Goal: Transaction & Acquisition: Purchase product/service

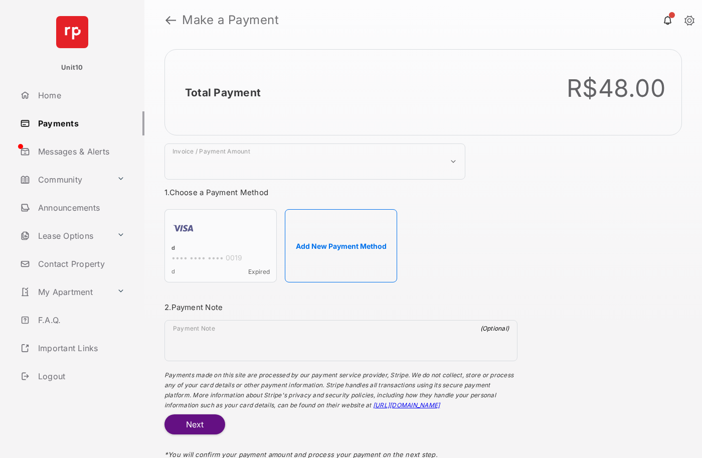
select select "***"
click at [222, 92] on h2 "Total Payment" at bounding box center [223, 92] width 76 height 13
click at [341, 246] on button "Add New Payment Method" at bounding box center [341, 245] width 112 height 73
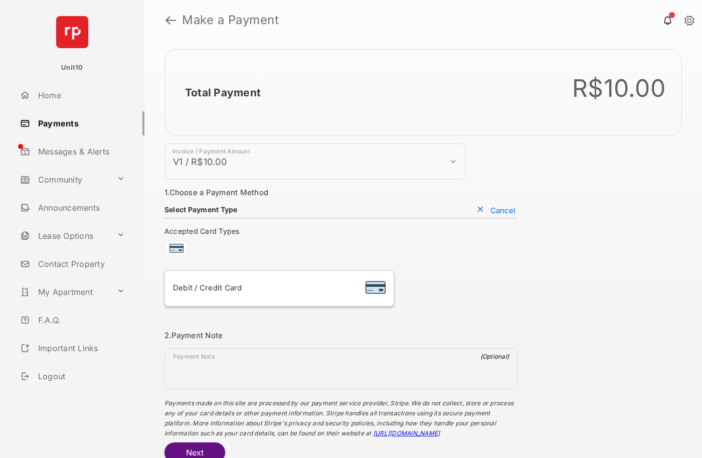
click at [279, 288] on div "Debit / Credit Card" at bounding box center [279, 288] width 213 height 19
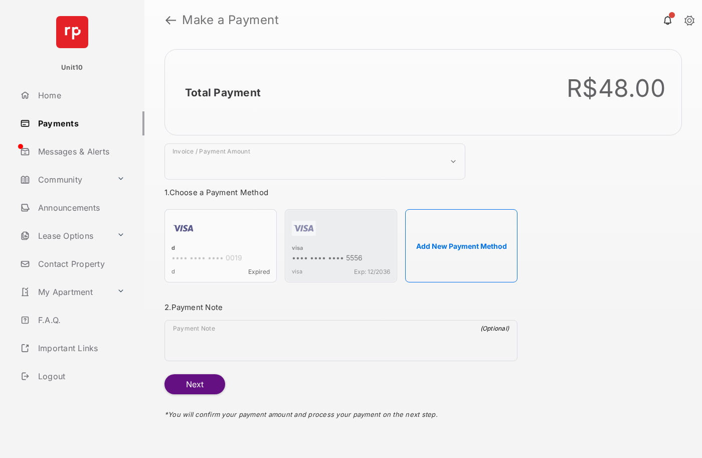
click at [231, 20] on strong "Make a Payment" at bounding box center [230, 20] width 97 height 12
click at [222, 92] on h2 "Total Payment" at bounding box center [223, 92] width 76 height 13
click at [297, 249] on div "visa" at bounding box center [341, 248] width 98 height 9
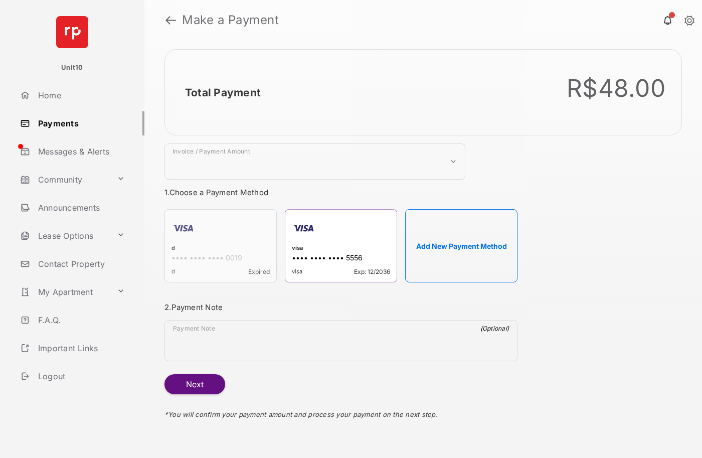
select select "***"
click at [222, 92] on h2 "Total Payment" at bounding box center [223, 92] width 76 height 13
click at [195, 384] on button "Next" at bounding box center [194, 384] width 61 height 20
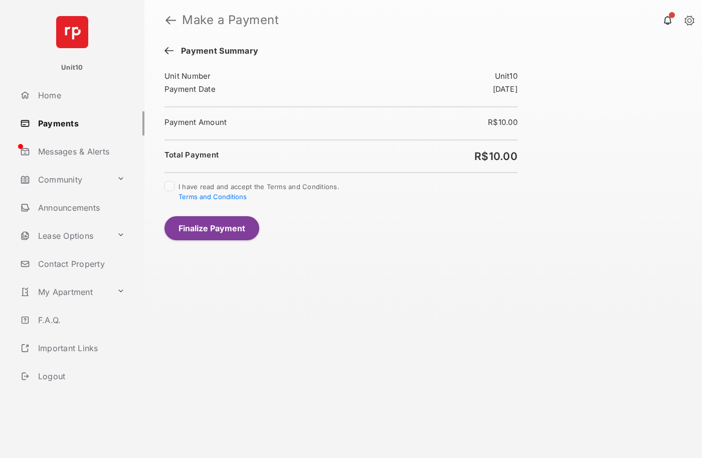
click at [212, 228] on button "Finalize Payment" at bounding box center [211, 228] width 95 height 24
